Goal: Task Accomplishment & Management: Complete application form

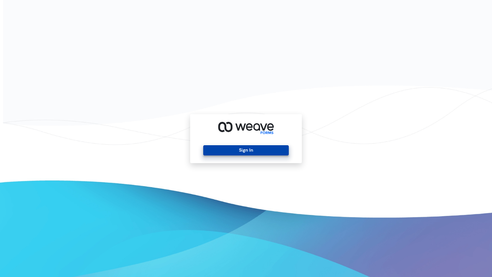
click at [243, 148] on button "Sign In" at bounding box center [245, 150] width 85 height 10
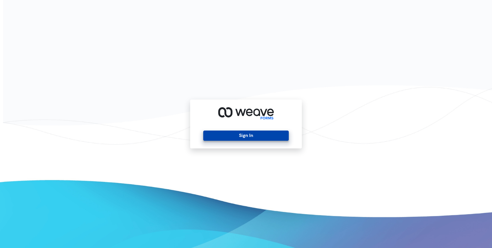
click at [250, 133] on button "Sign In" at bounding box center [245, 136] width 85 height 10
